Goal: Information Seeking & Learning: Learn about a topic

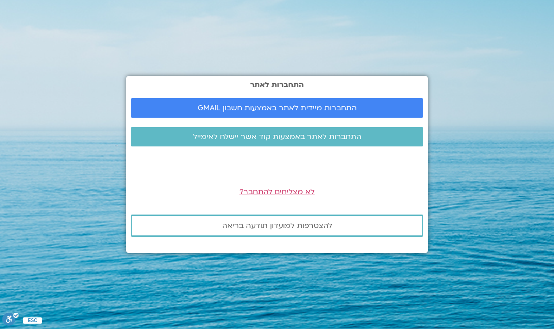
click at [376, 112] on span "התחברות מיידית לאתר באמצעות חשבון GMAIL" at bounding box center [277, 108] width 270 height 8
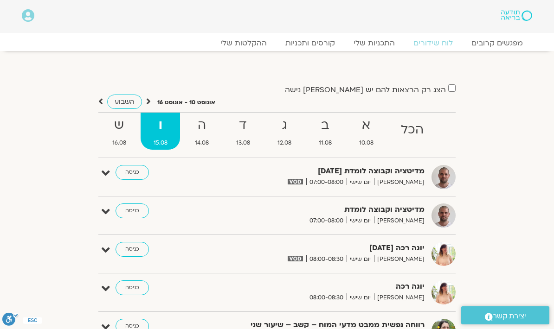
click at [247, 39] on link "ההקלטות שלי" at bounding box center [243, 42] width 65 height 9
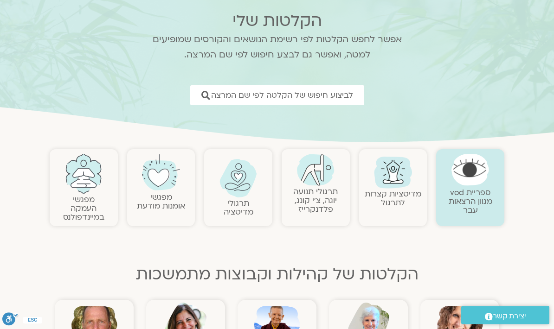
scroll to position [63, 0]
click at [319, 85] on link "לביצוע חיפוש של הקלטה לפי שם המרצה" at bounding box center [277, 95] width 174 height 20
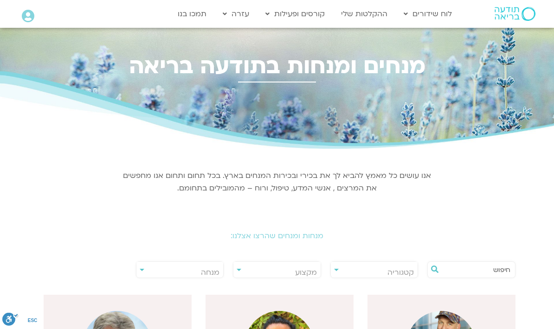
scroll to position [0, 0]
click at [472, 267] on input "text" at bounding box center [475, 270] width 69 height 16
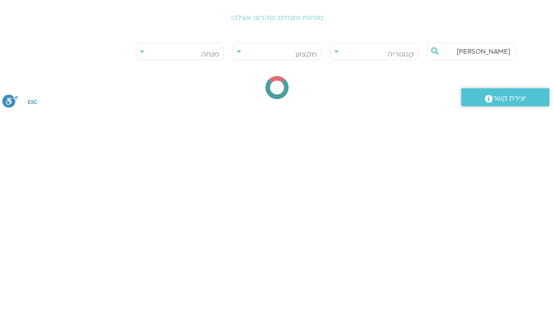
type input "רון אלון"
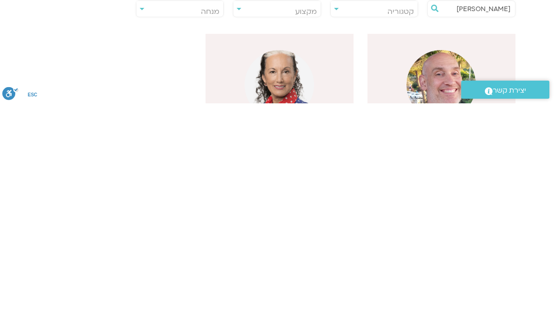
scroll to position [37, 0]
click at [442, 274] on img at bounding box center [441, 309] width 70 height 70
click at [444, 274] on img at bounding box center [441, 309] width 70 height 70
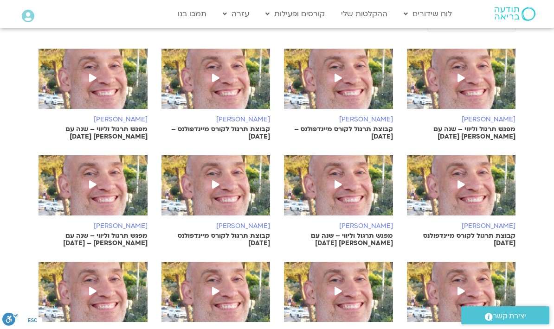
scroll to position [356, 0]
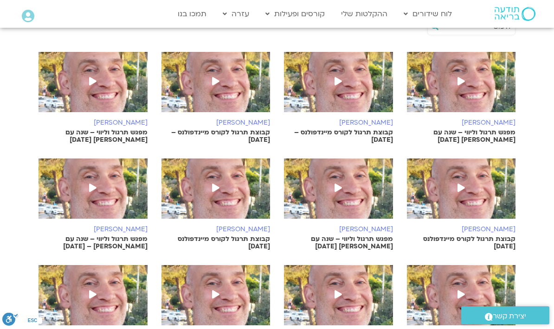
click at [495, 127] on h6 "[PERSON_NAME]" at bounding box center [461, 122] width 109 height 7
click at [495, 130] on p "מפגש תרגול וליווי – שנה עם [PERSON_NAME] [DATE]" at bounding box center [461, 136] width 109 height 15
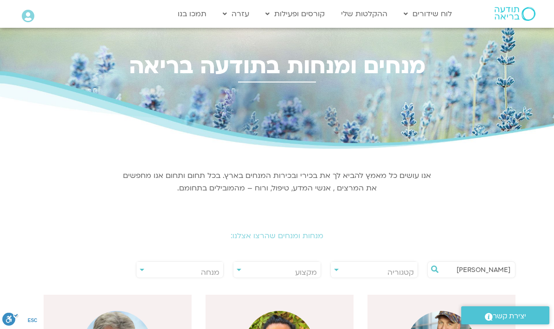
click at [471, 268] on input "רון אלון" at bounding box center [475, 270] width 69 height 16
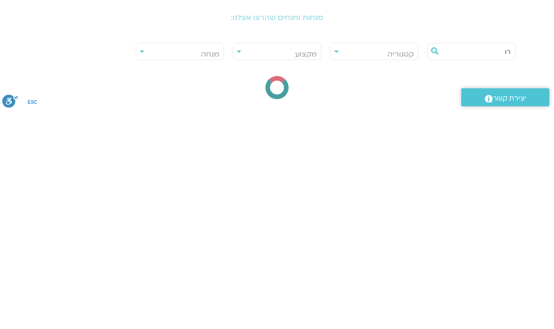
type input "ר"
type input "דקל"
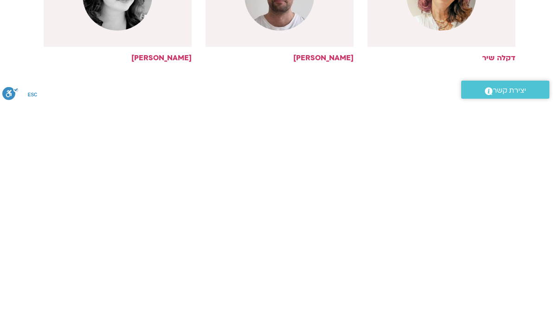
scroll to position [125, 0]
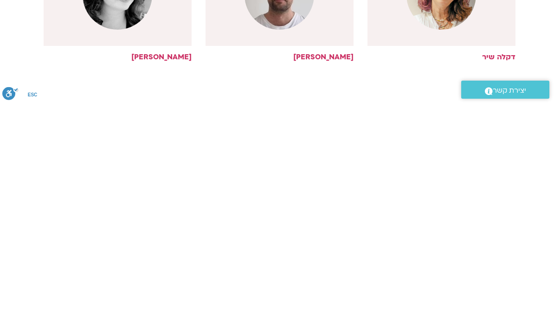
click at [310, 170] on div at bounding box center [279, 221] width 148 height 102
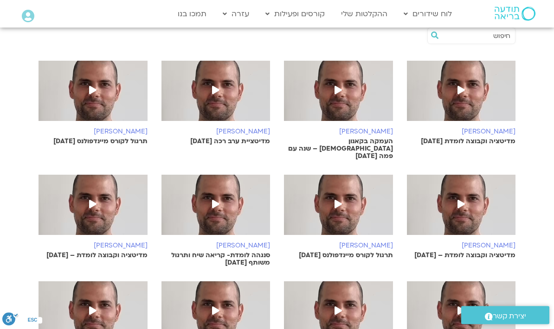
scroll to position [346, 0]
click at [370, 128] on h6 "[PERSON_NAME]" at bounding box center [338, 131] width 109 height 7
